Goal: Register for event/course

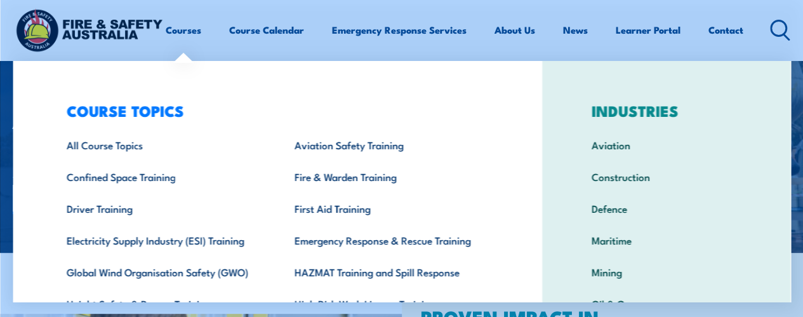
scroll to position [191, 0]
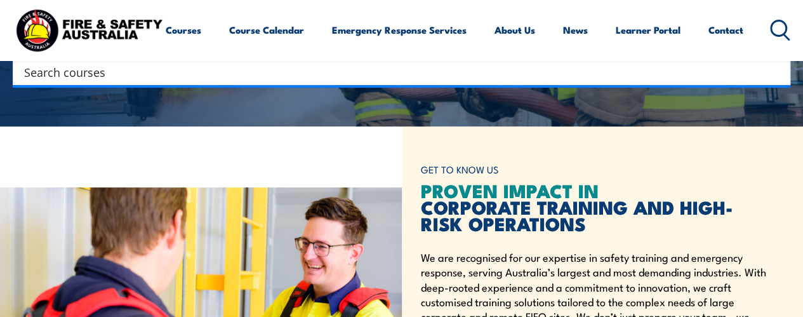
click at [770, 41] on icon at bounding box center [780, 30] width 20 height 21
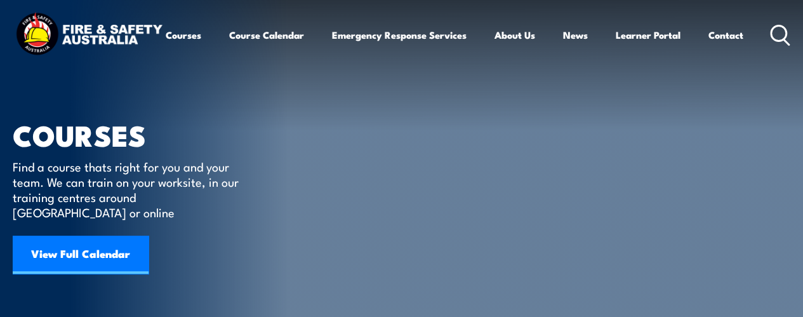
click at [770, 46] on icon at bounding box center [780, 35] width 20 height 21
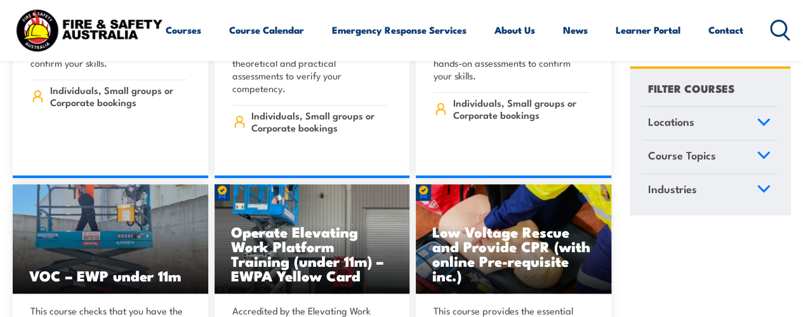
scroll to position [10161, 0]
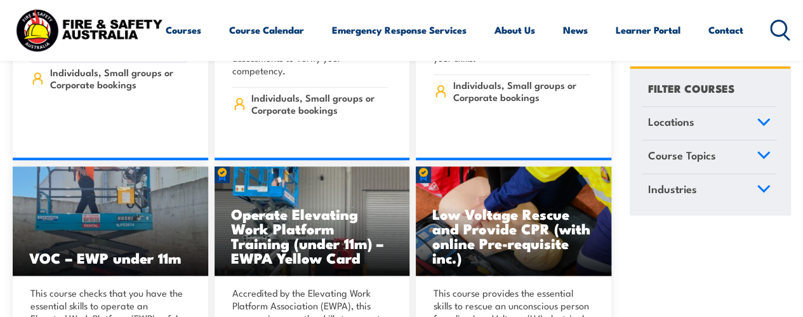
click at [770, 41] on icon at bounding box center [780, 30] width 20 height 21
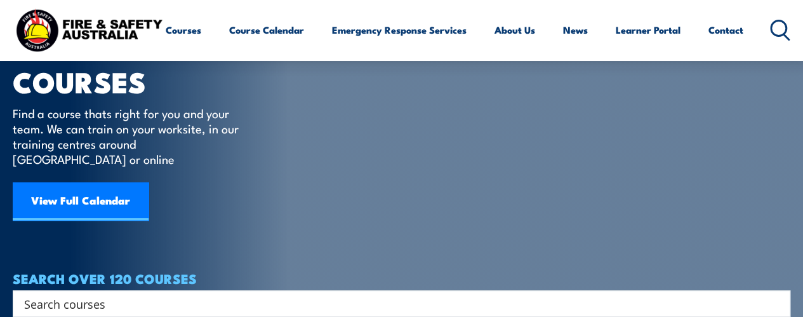
scroll to position [127, 0]
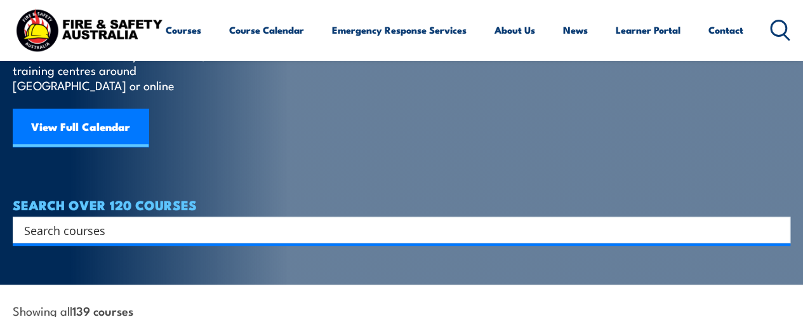
click at [333, 220] on input "Search input" at bounding box center [393, 229] width 739 height 19
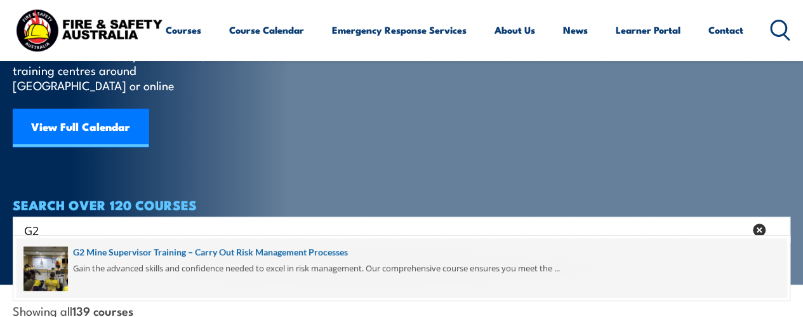
type input "G2"
click at [309, 256] on span at bounding box center [402, 268] width 770 height 60
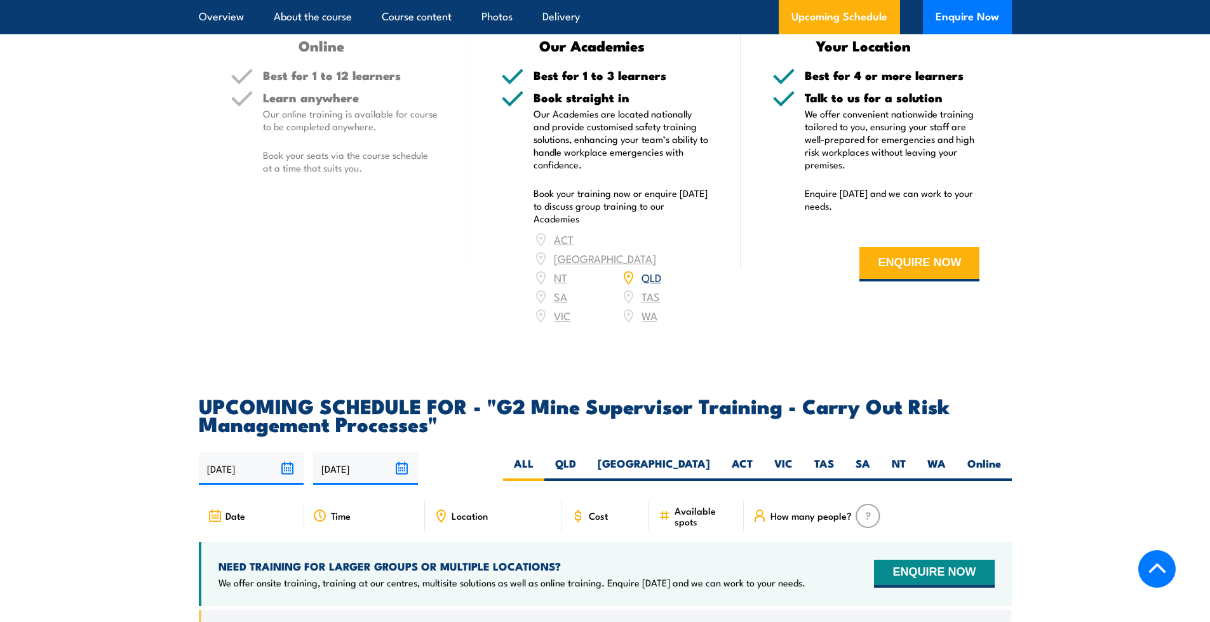
scroll to position [2159, 0]
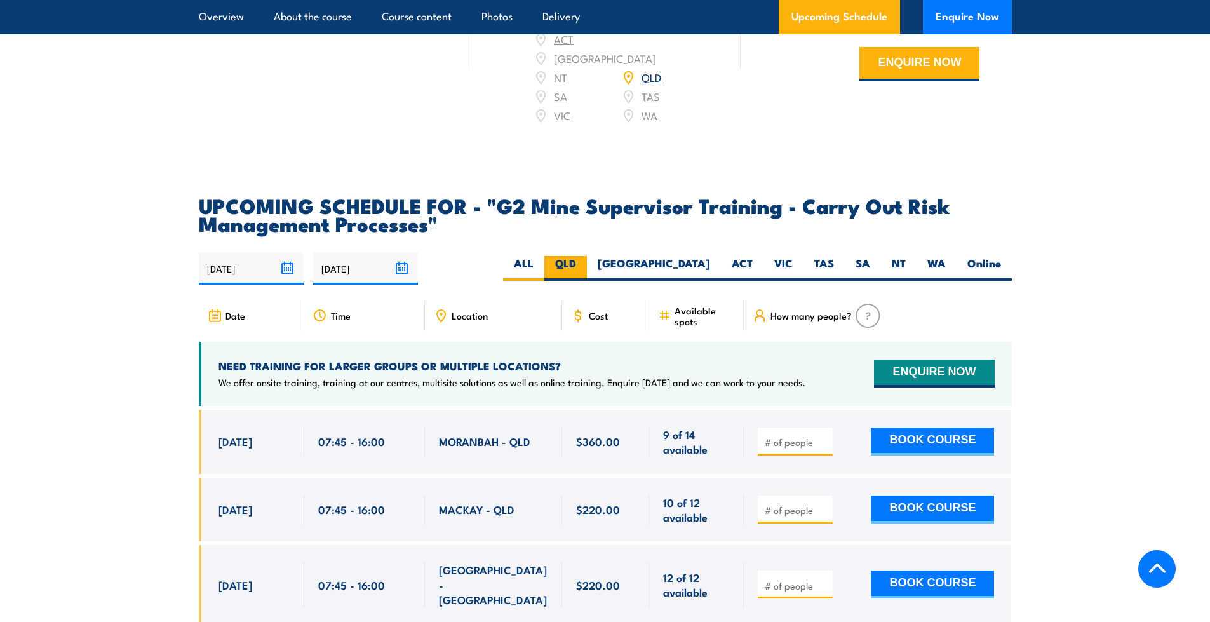
click at [587, 278] on label "QLD" at bounding box center [565, 268] width 43 height 25
click at [584, 264] on input "QLD" at bounding box center [580, 260] width 8 height 8
radio input "true"
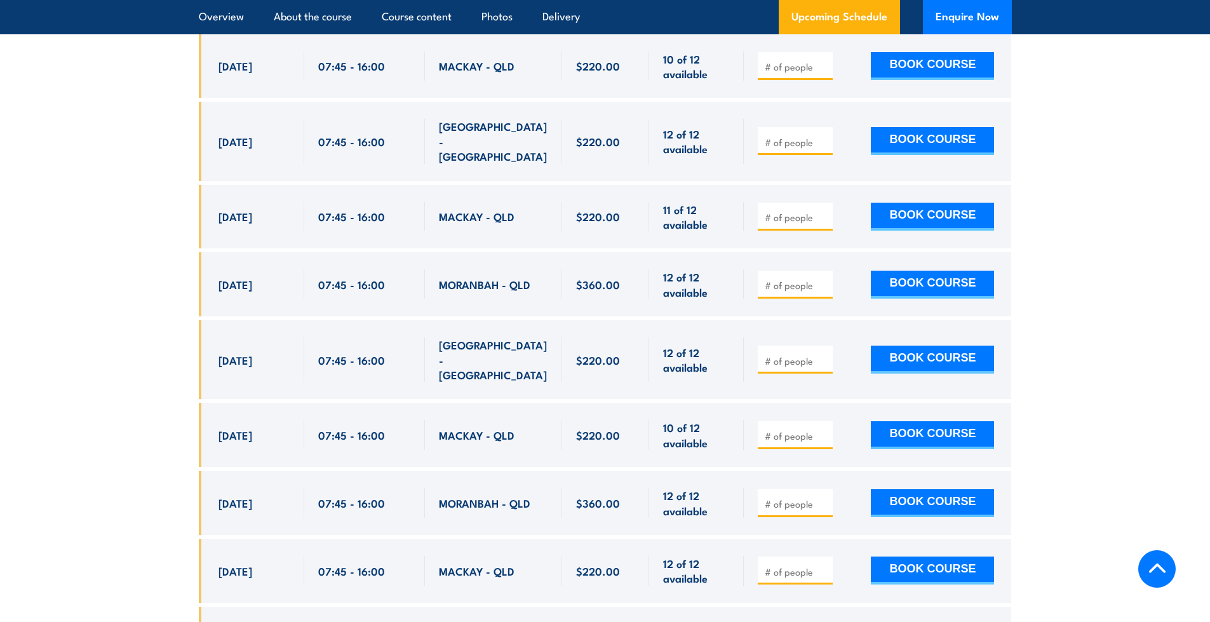
scroll to position [2620, 0]
